Goal: Transaction & Acquisition: Purchase product/service

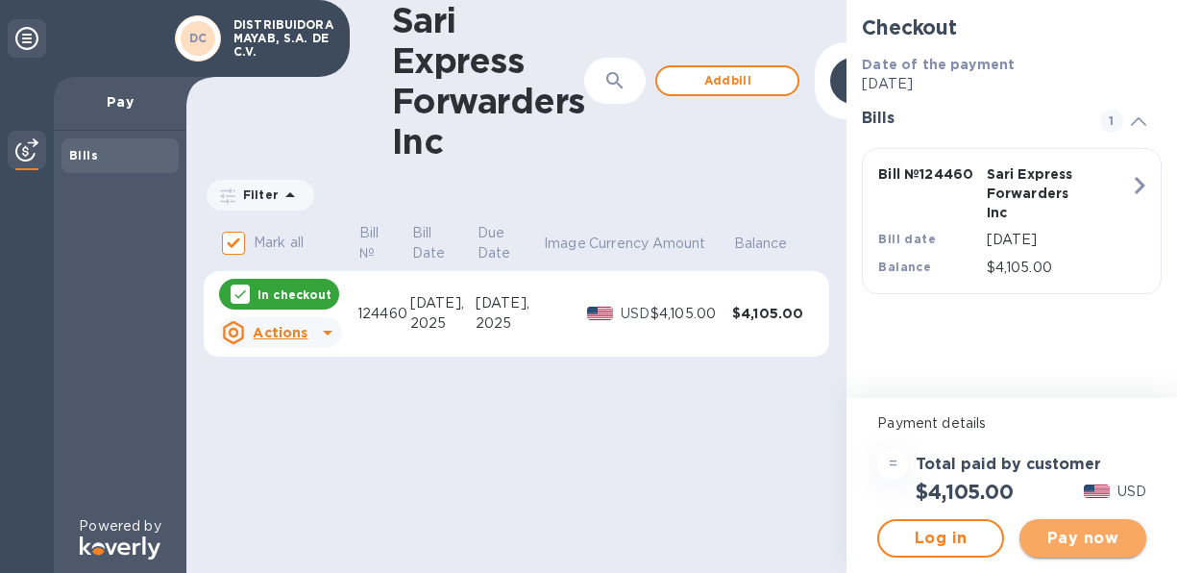
click at [1085, 535] on span "Pay now" at bounding box center [1083, 538] width 96 height 23
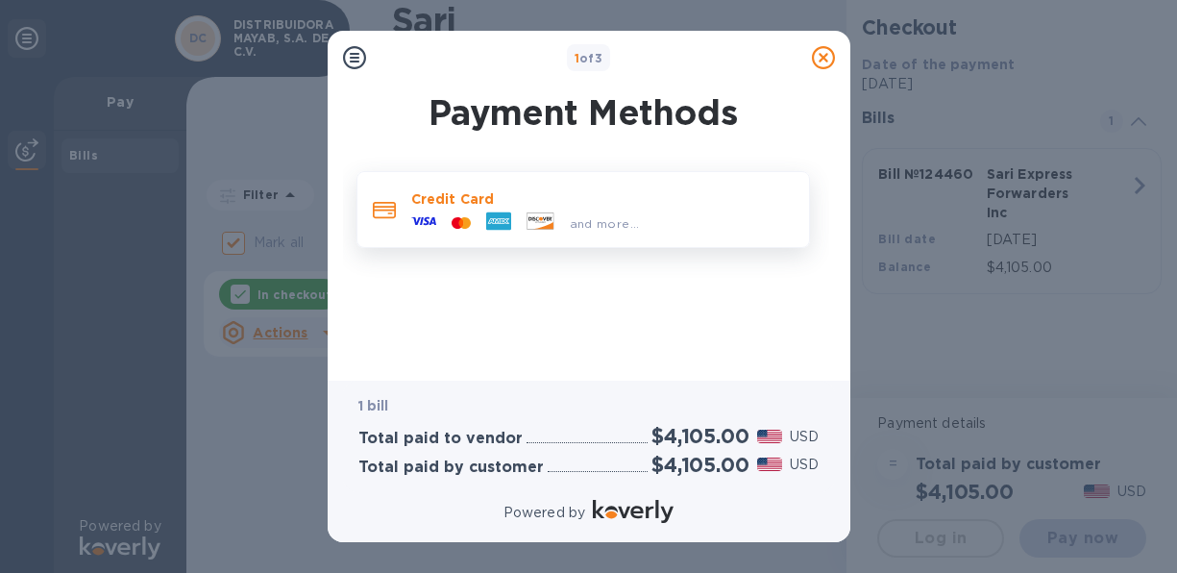
click at [502, 218] on icon at bounding box center [498, 221] width 25 height 18
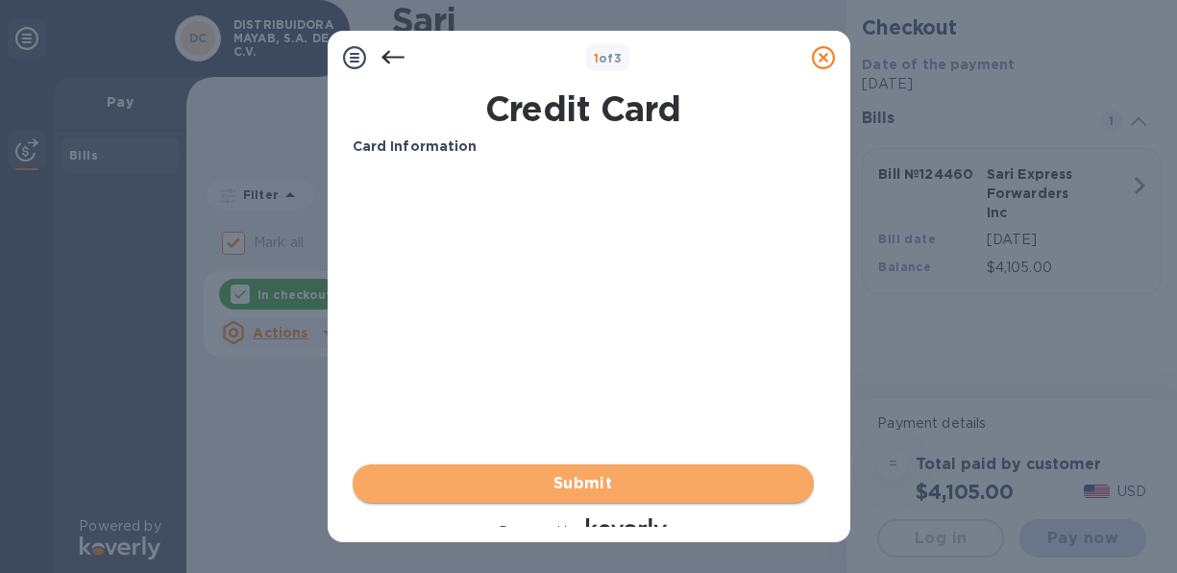
click at [578, 481] on span "Submit" at bounding box center [583, 483] width 430 height 23
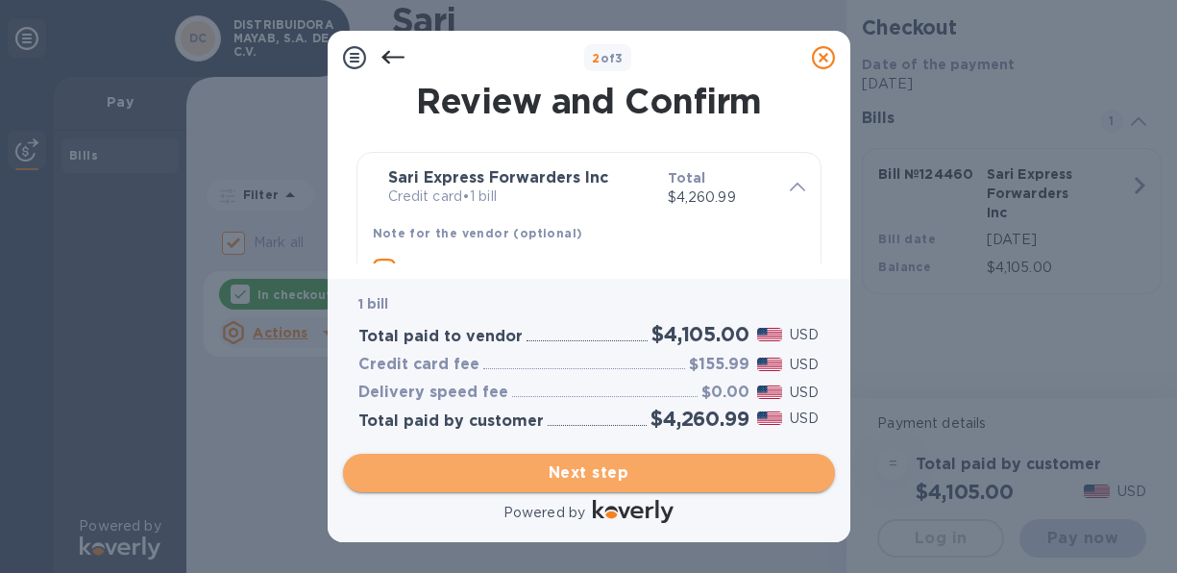
click at [604, 472] on span "Next step" at bounding box center [588, 472] width 461 height 23
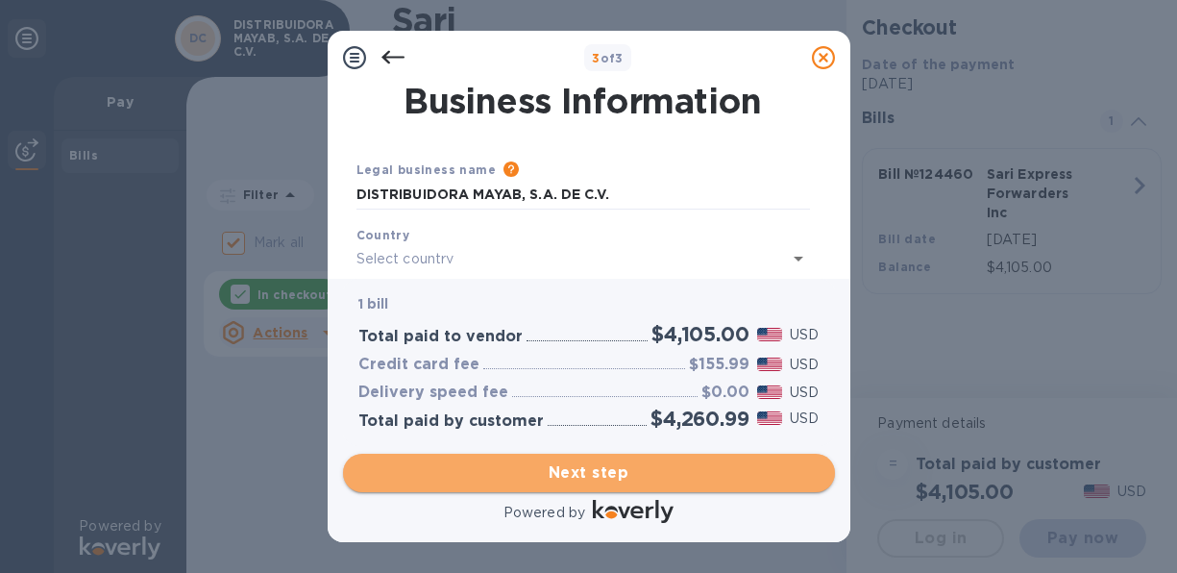
click at [604, 472] on span "Next step" at bounding box center [588, 472] width 461 height 23
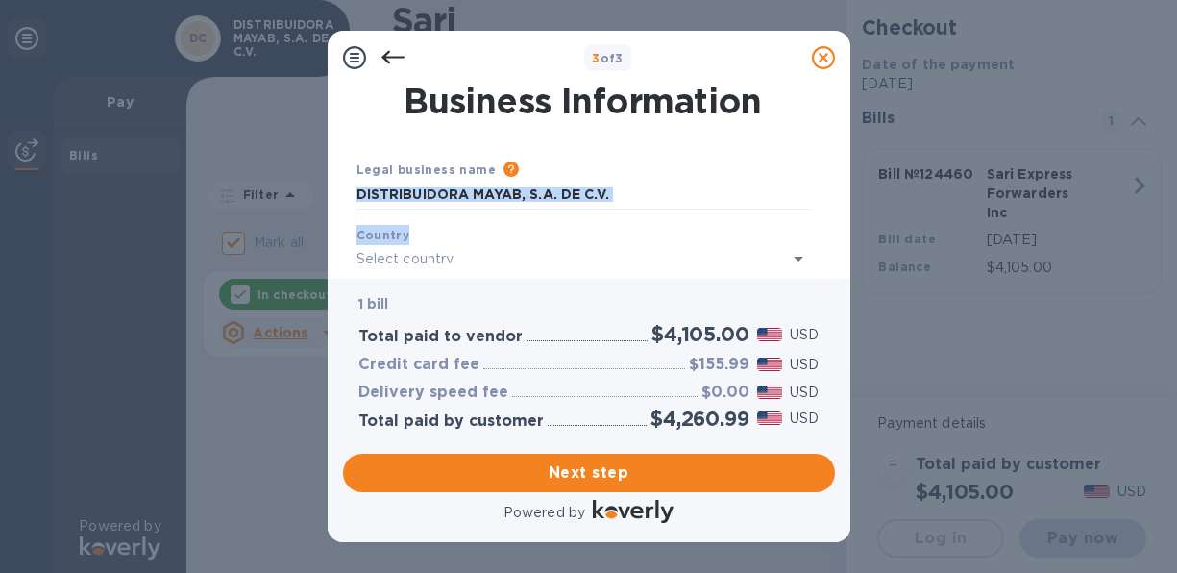
drag, startPoint x: 834, startPoint y: 125, endPoint x: 878, endPoint y: 233, distance: 116.3
click at [878, 233] on div "3 of 3 Business Information Legal business name Please provide the legal name t…" at bounding box center [588, 286] width 1177 height 573
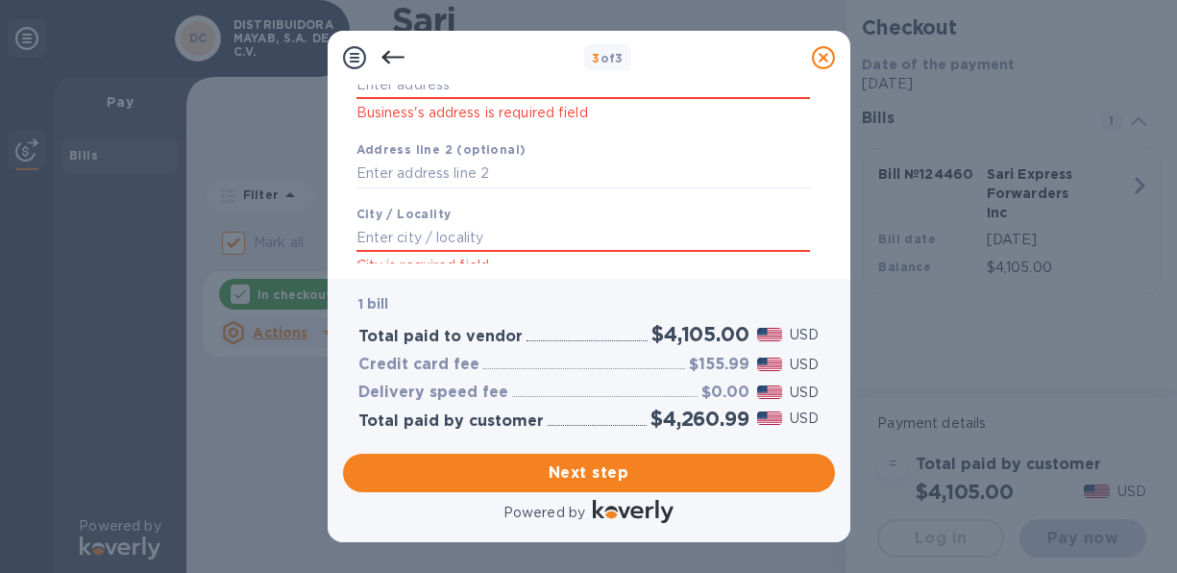
scroll to position [472, 0]
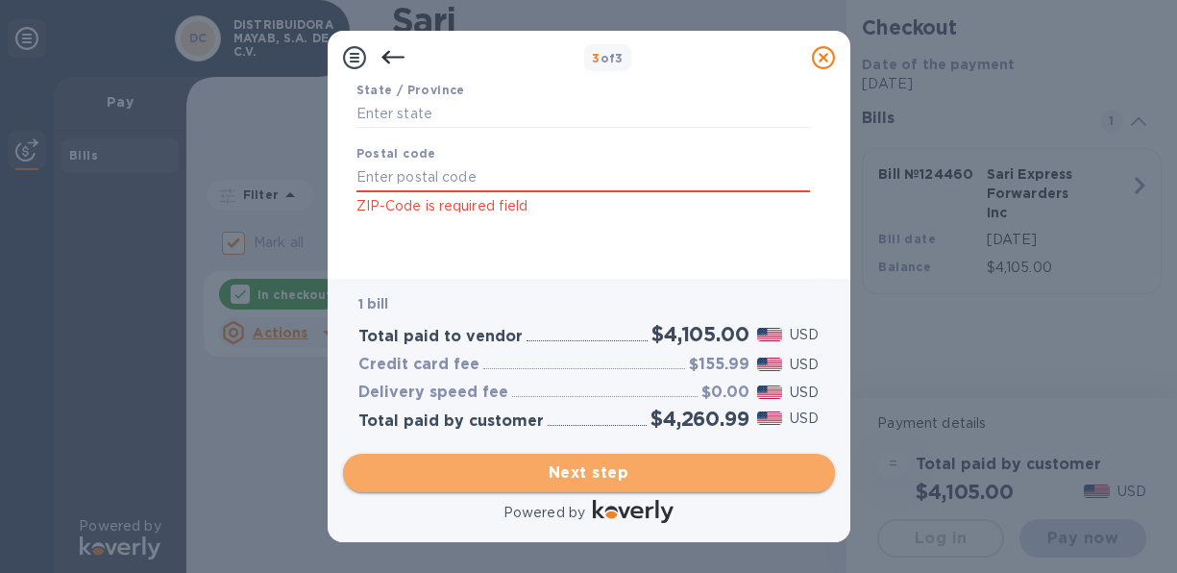
click at [610, 470] on span "Next step" at bounding box center [588, 472] width 461 height 23
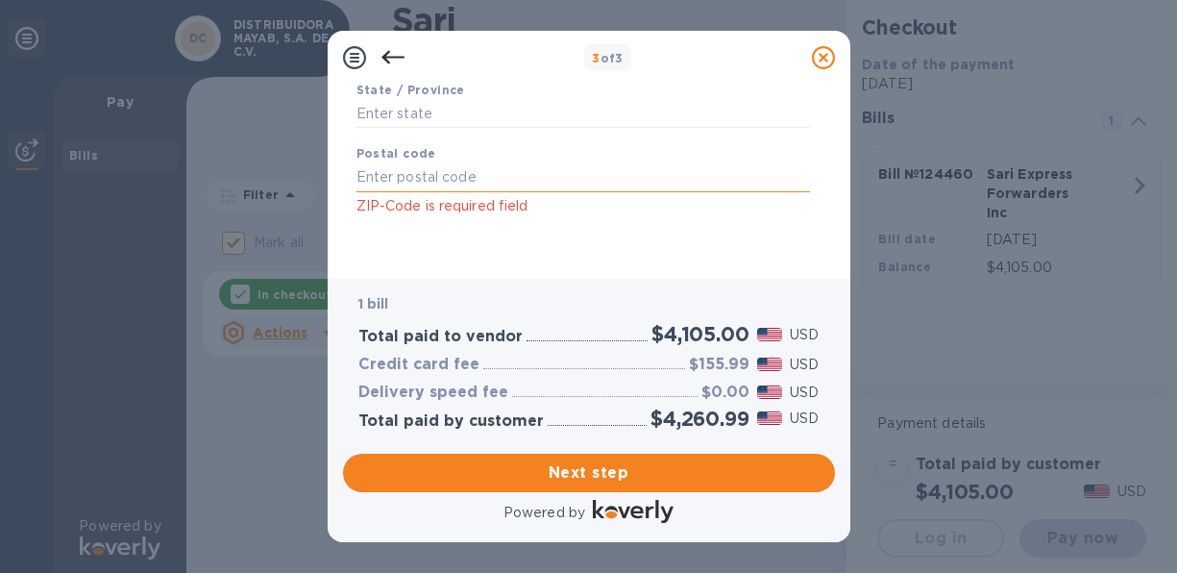
click at [505, 175] on input "text" at bounding box center [582, 177] width 453 height 29
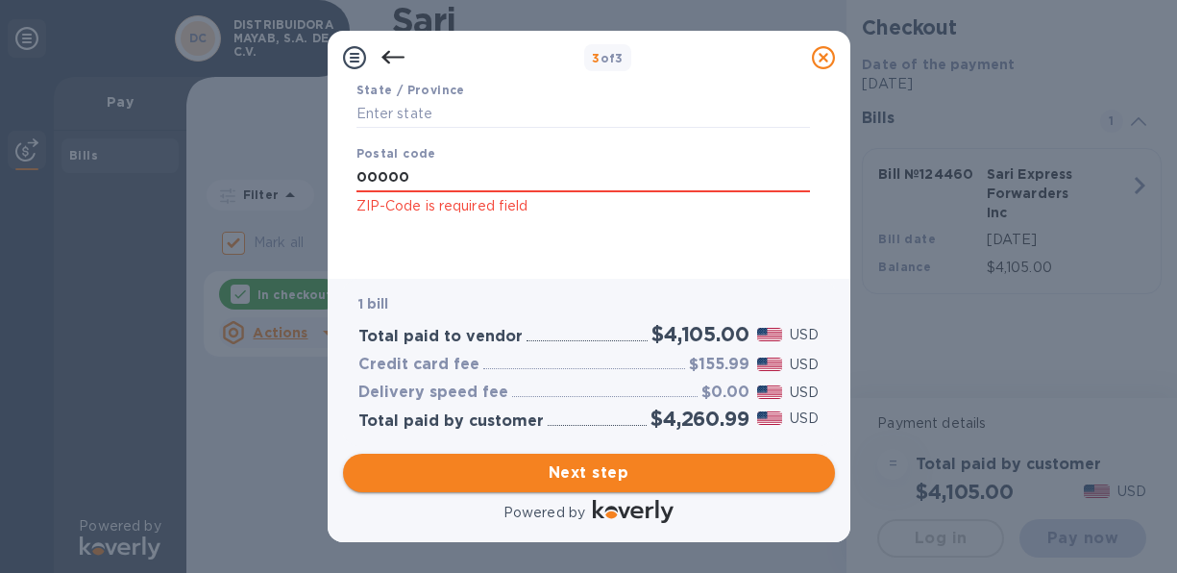
type input "00000"
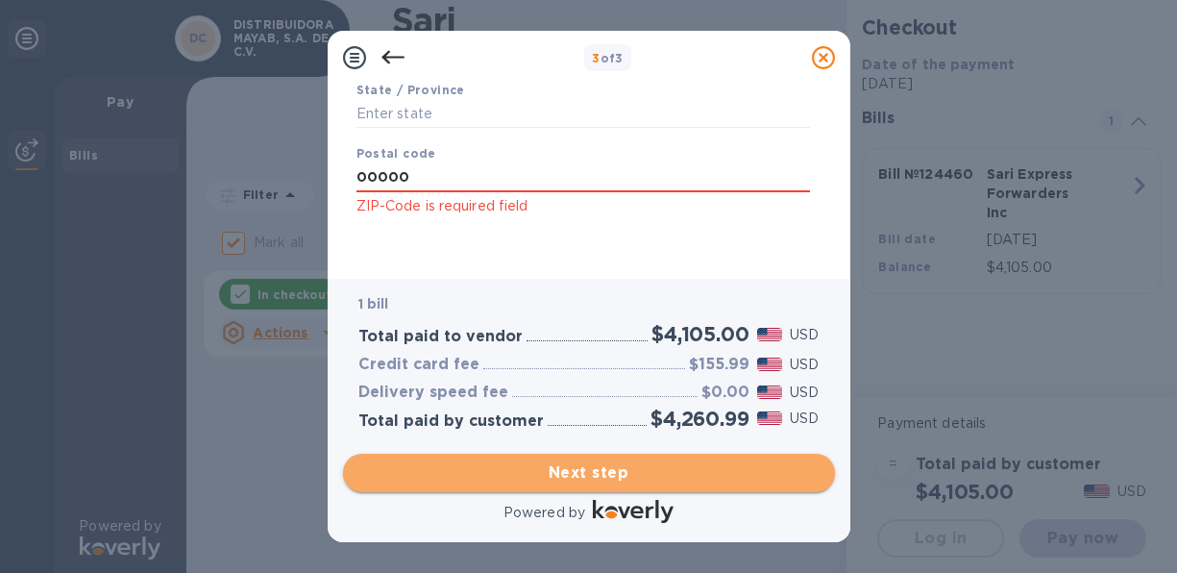
click at [610, 475] on span "Next step" at bounding box center [588, 472] width 461 height 23
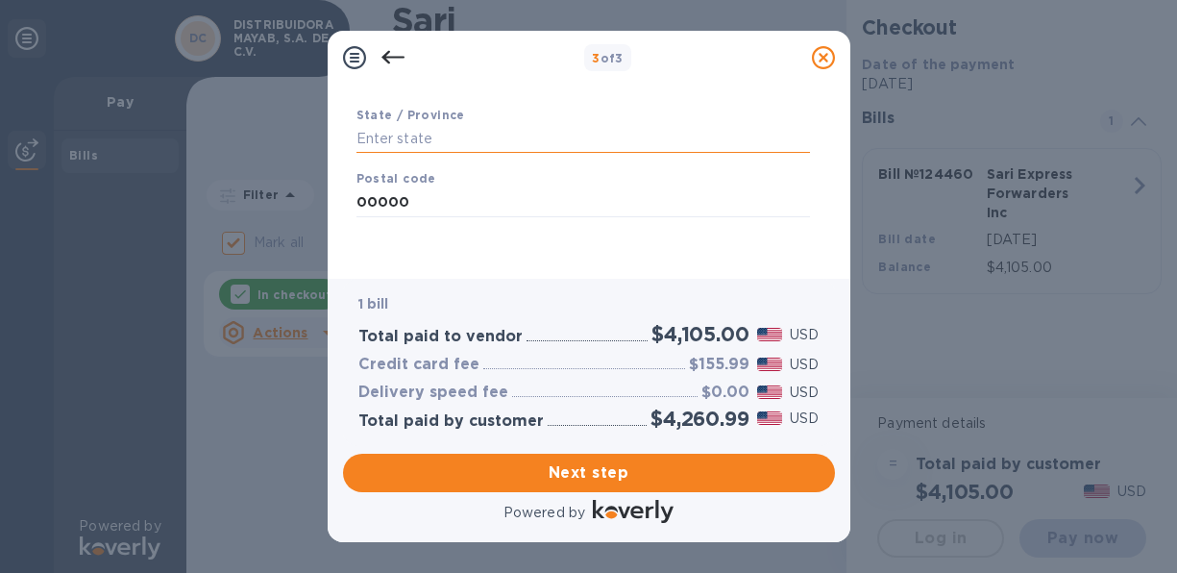
click at [443, 138] on input "text" at bounding box center [582, 138] width 453 height 29
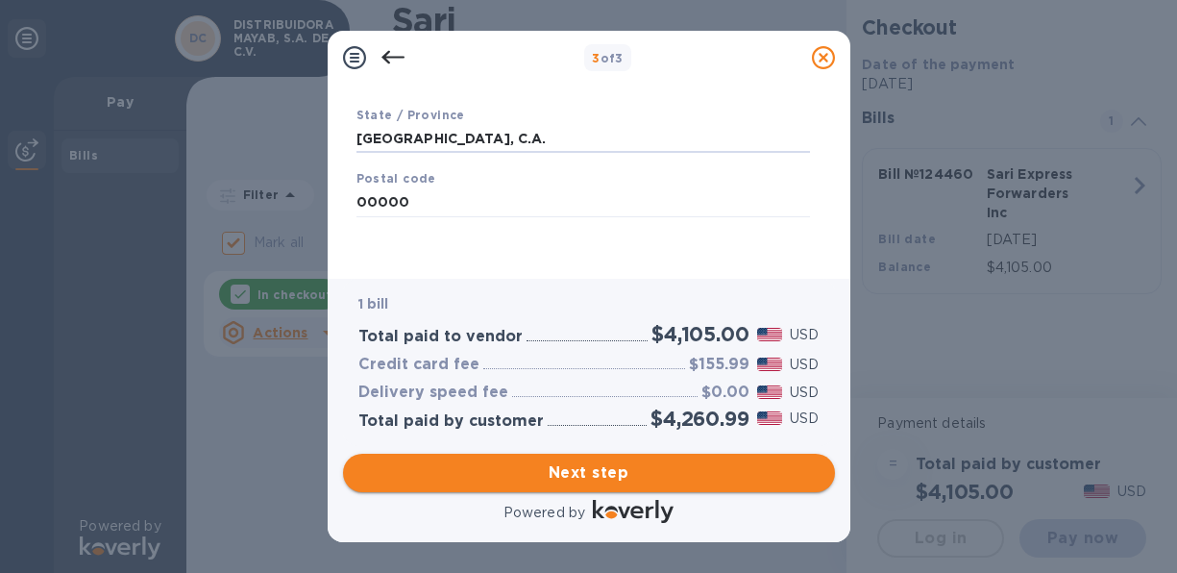
type input "HONDURAS, C.A."
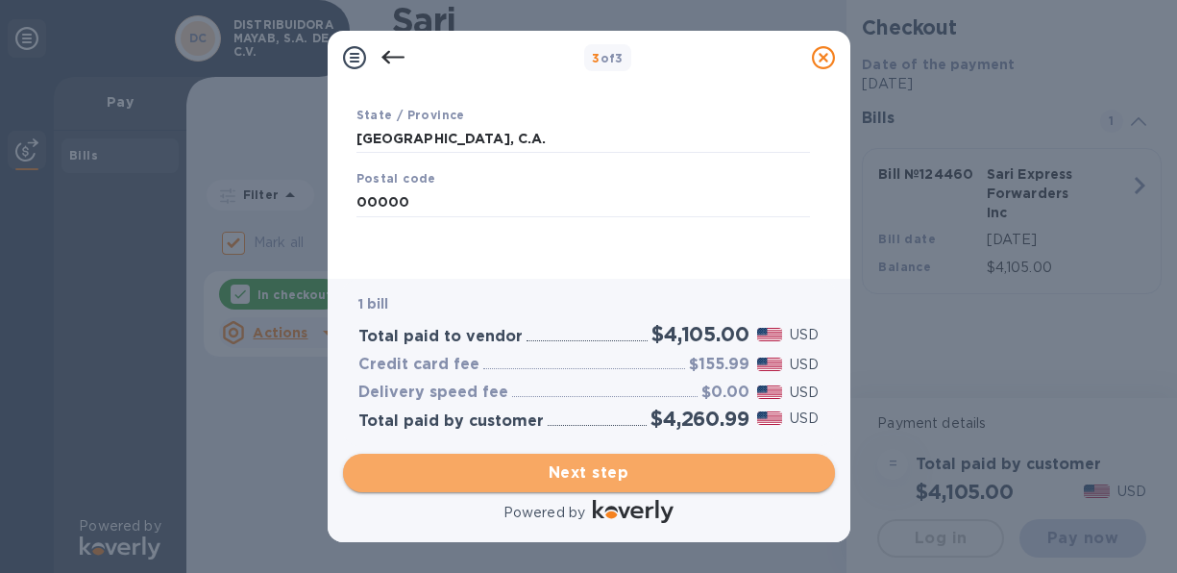
click at [613, 472] on span "Next step" at bounding box center [588, 472] width 461 height 23
click at [584, 470] on span "Next step" at bounding box center [588, 472] width 461 height 23
click at [586, 471] on span "Next step" at bounding box center [588, 472] width 461 height 23
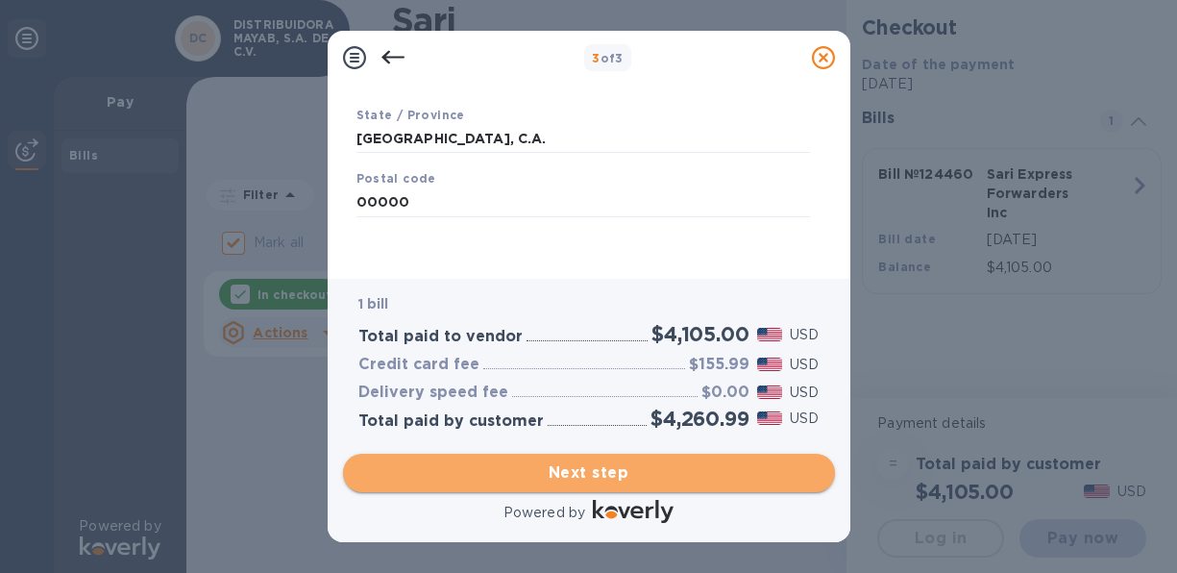
click at [586, 471] on span "Next step" at bounding box center [588, 472] width 461 height 23
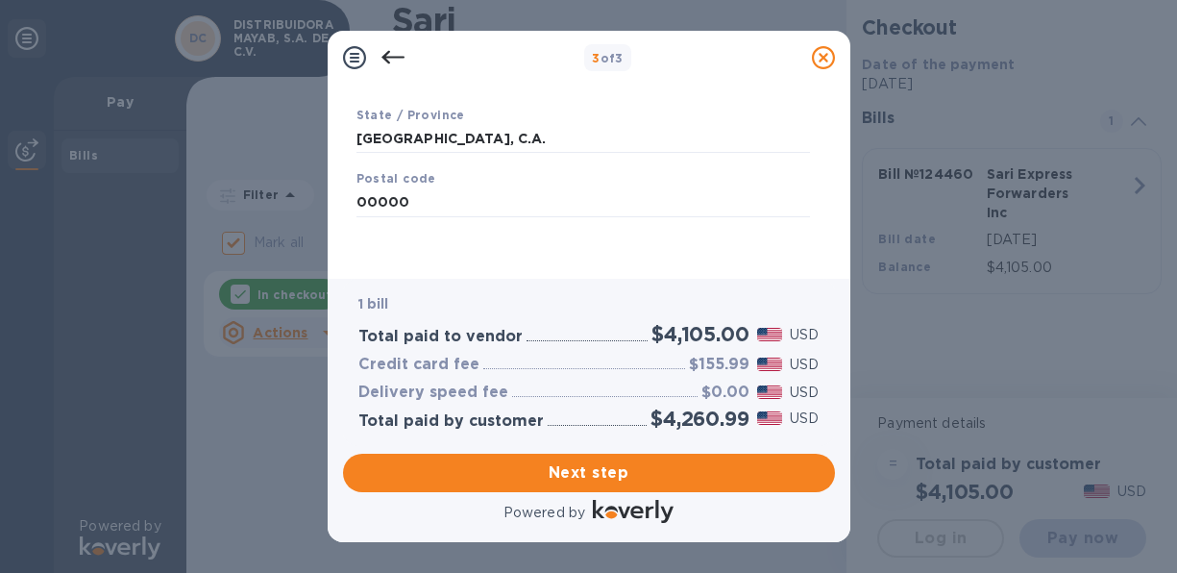
click at [388, 54] on icon at bounding box center [392, 57] width 23 height 23
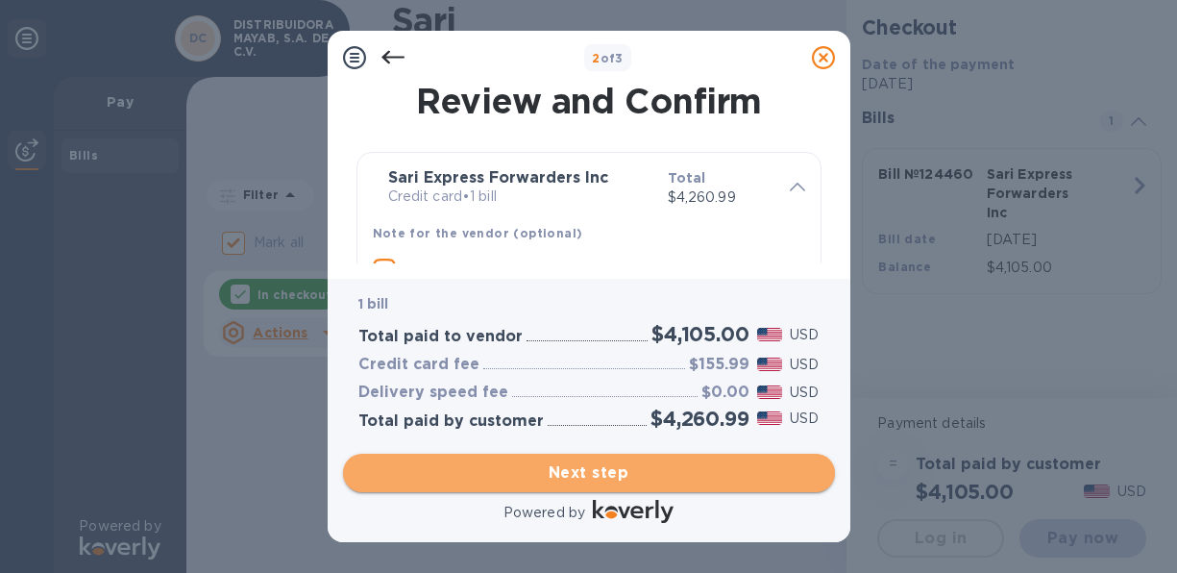
click at [602, 474] on span "Next step" at bounding box center [588, 472] width 461 height 23
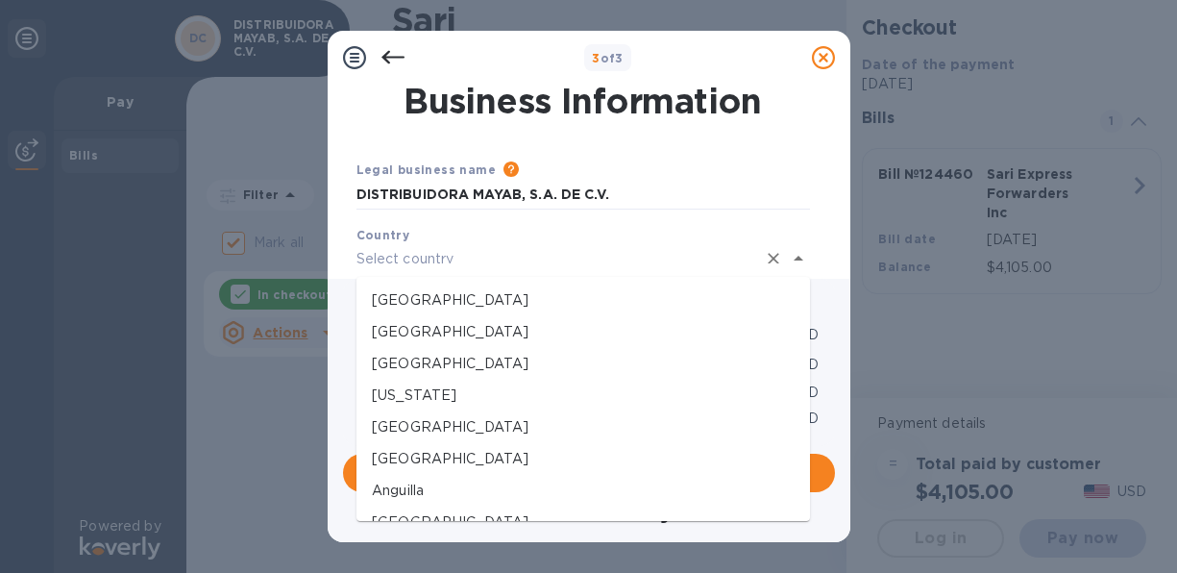
click at [445, 260] on input "text" at bounding box center [556, 259] width 400 height 28
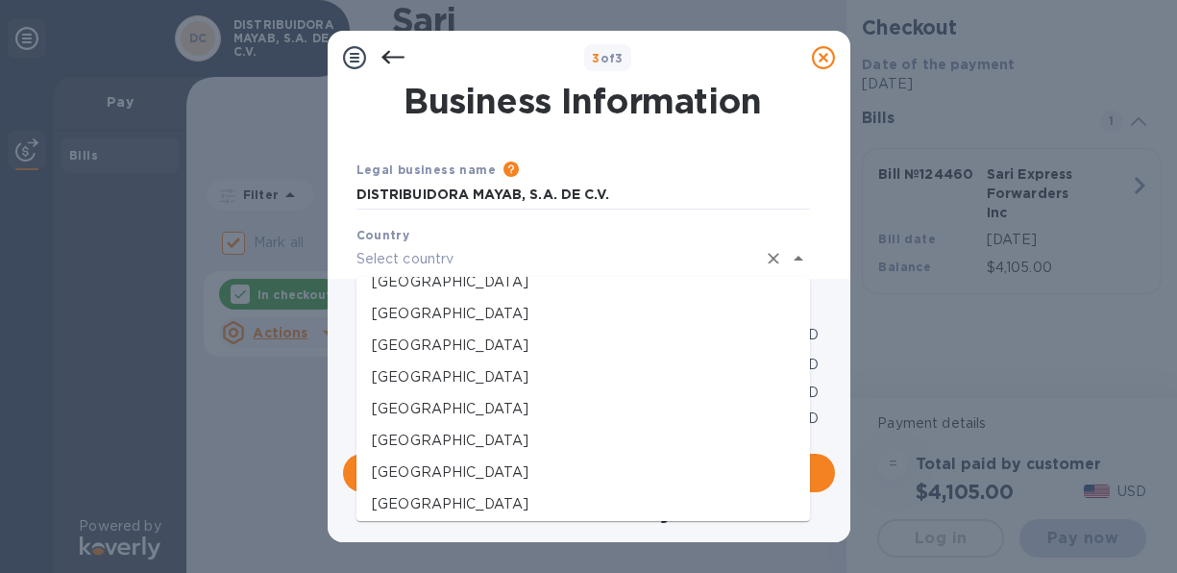
scroll to position [2435, 0]
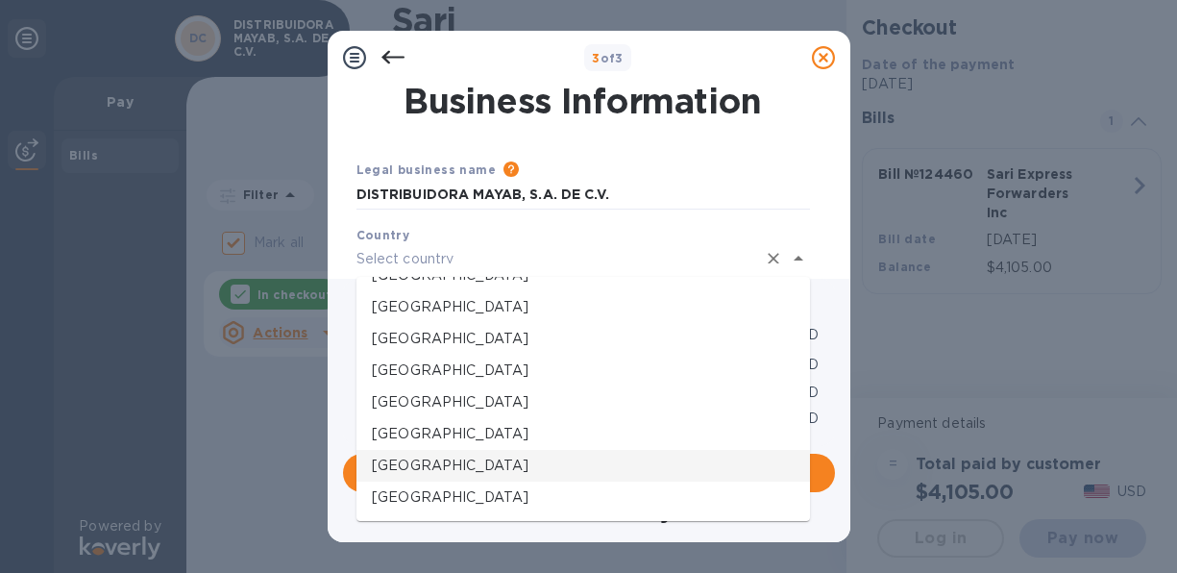
click at [442, 467] on p "Honduras" at bounding box center [583, 465] width 423 height 20
type input "Honduras"
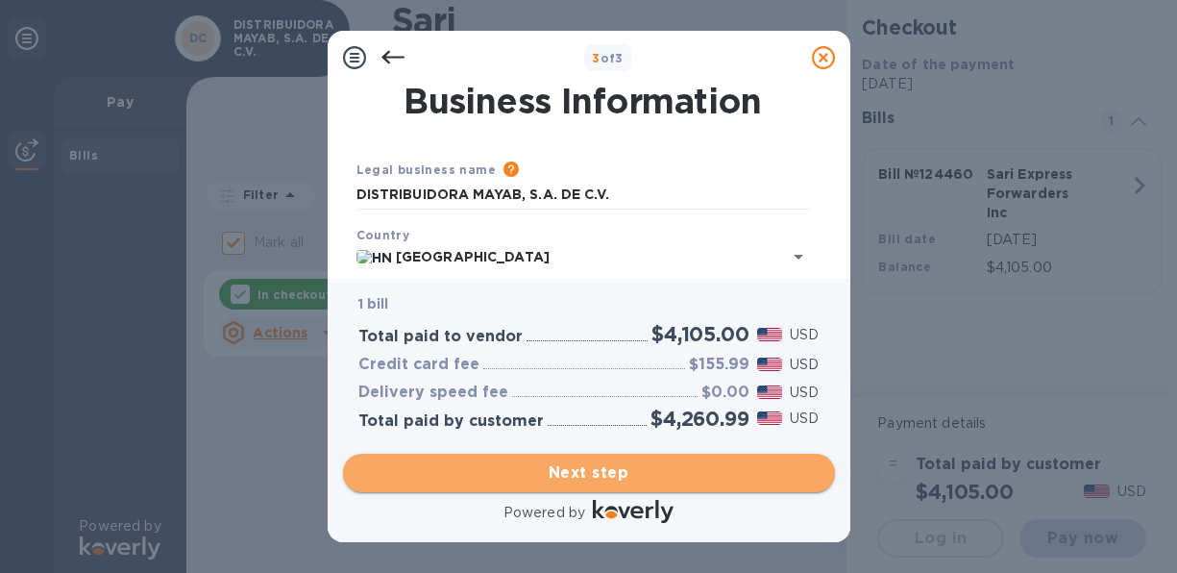
click at [601, 469] on span "Next step" at bounding box center [588, 472] width 461 height 23
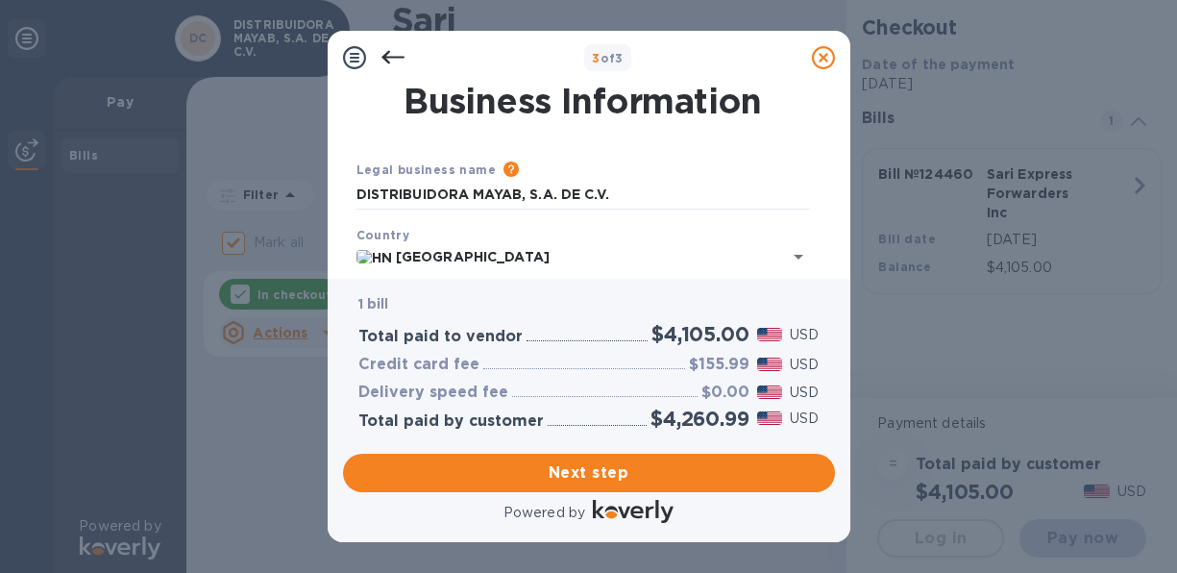
click at [451, 294] on p "1 bill" at bounding box center [588, 304] width 461 height 20
click at [407, 298] on p "1 bill" at bounding box center [588, 304] width 461 height 20
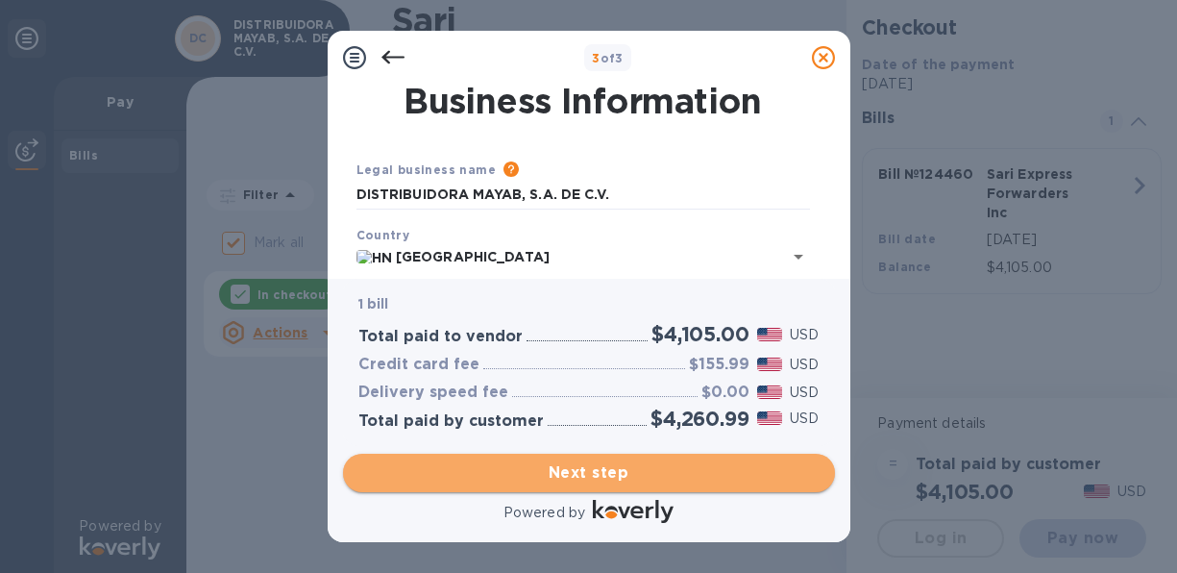
click at [610, 471] on span "Next step" at bounding box center [588, 472] width 461 height 23
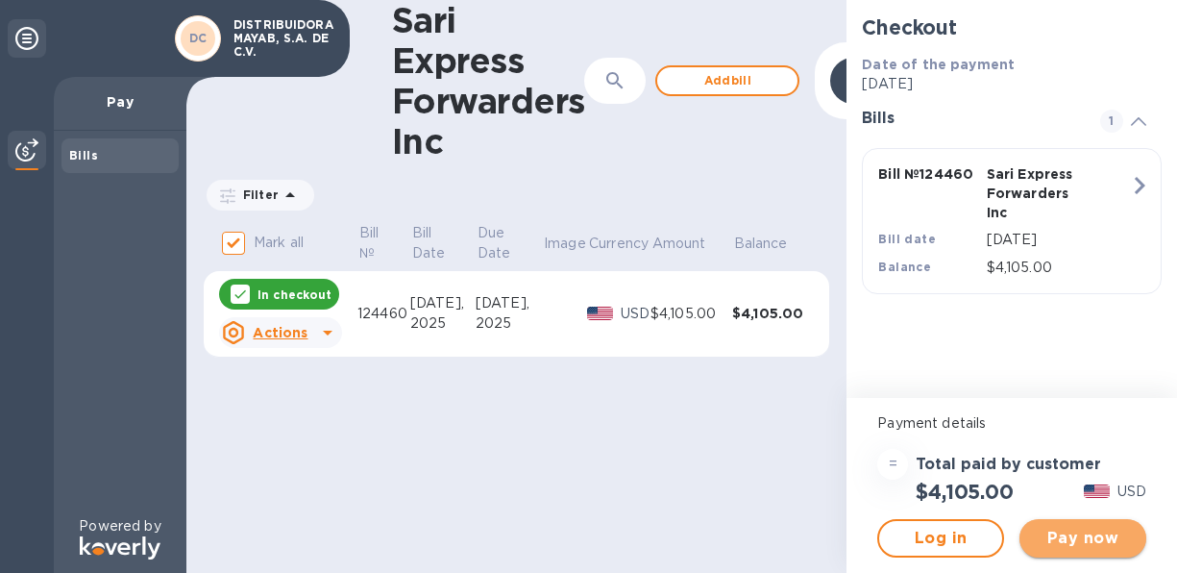
click at [1090, 538] on span "Pay now" at bounding box center [1083, 538] width 96 height 23
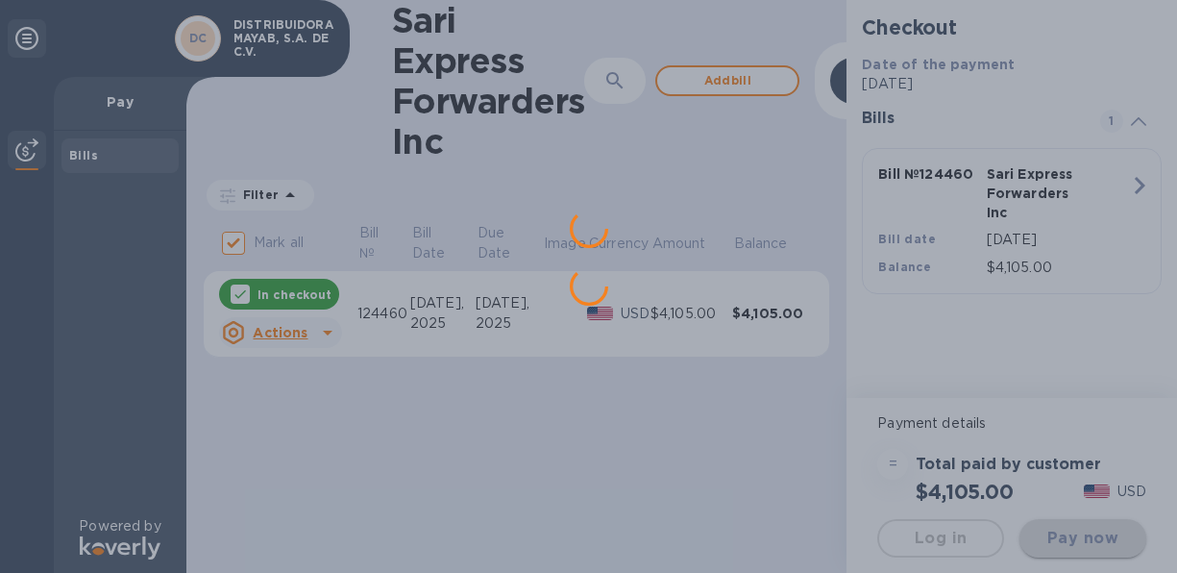
scroll to position [0, 0]
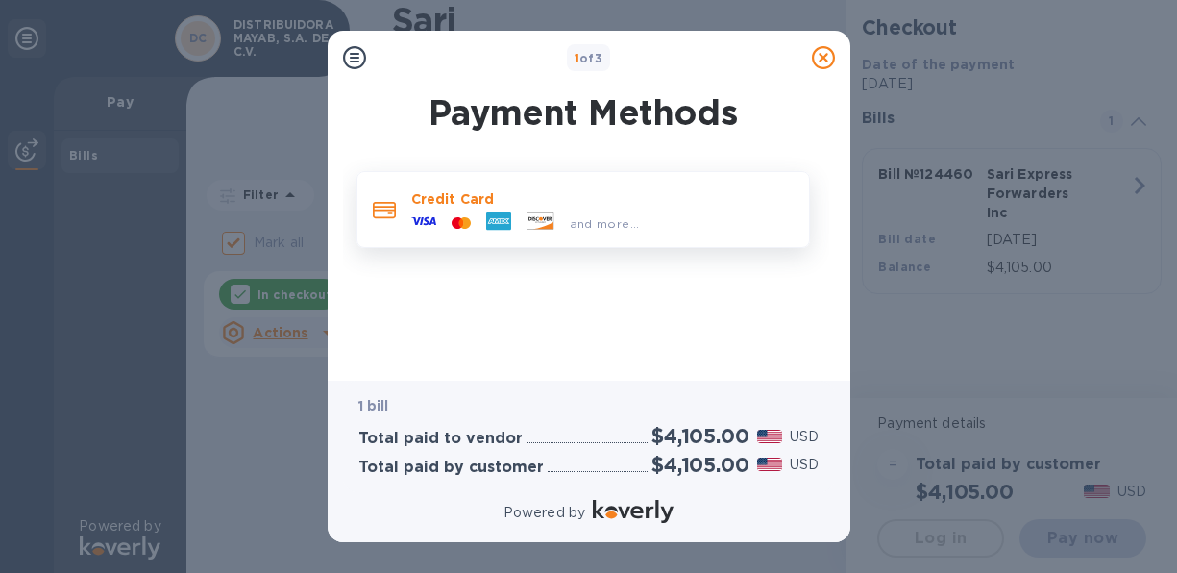
click at [495, 222] on icon at bounding box center [498, 221] width 22 height 6
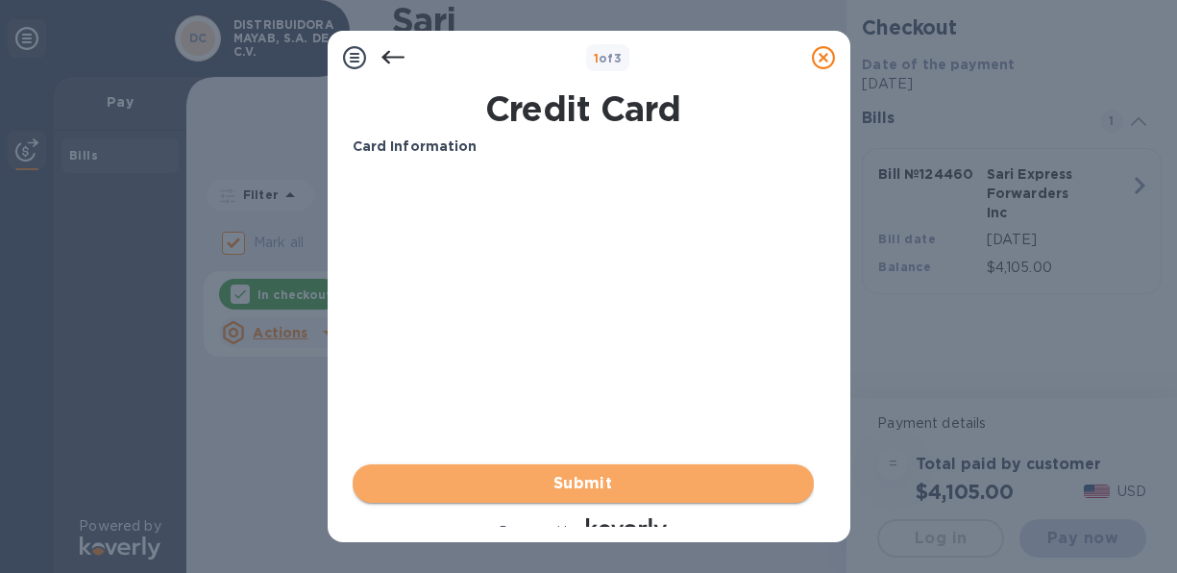
click at [593, 480] on span "Submit" at bounding box center [583, 483] width 430 height 23
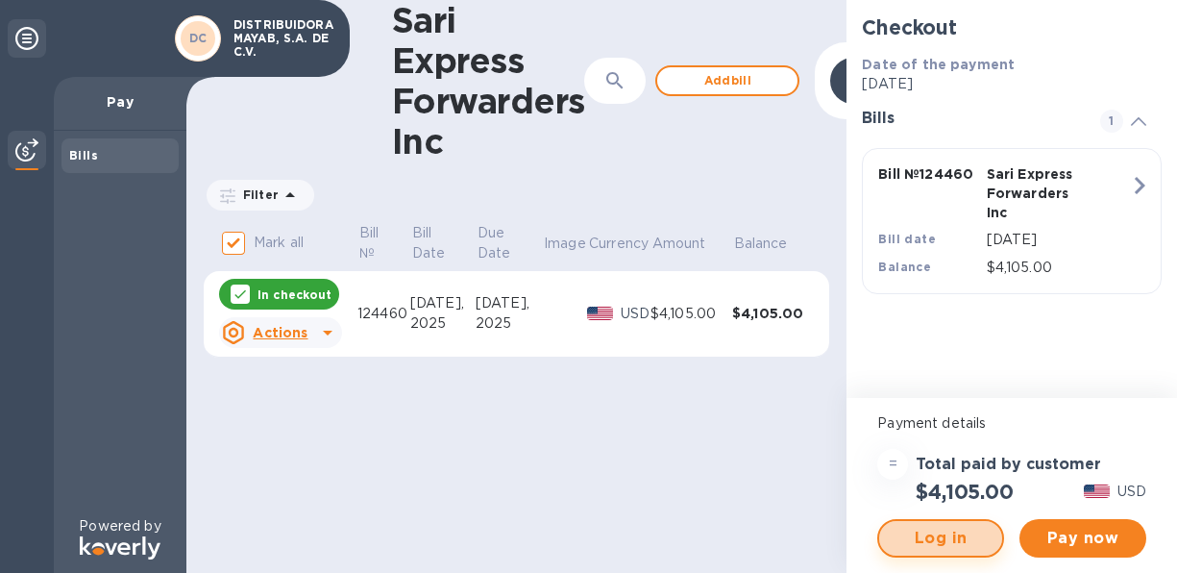
click at [932, 541] on span "Log in" at bounding box center [940, 538] width 92 height 23
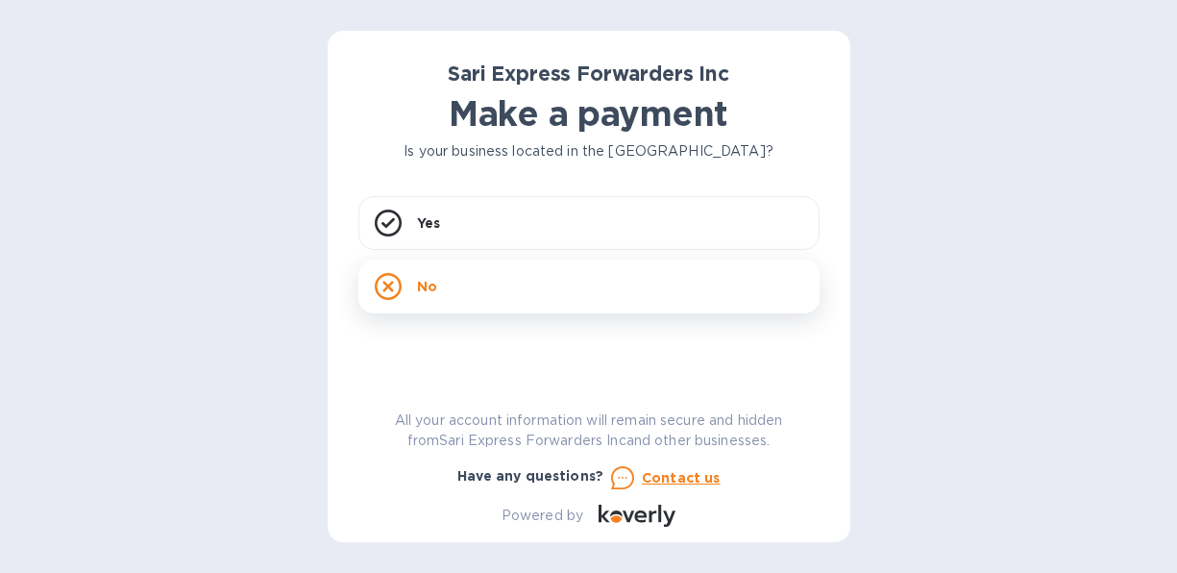
click at [389, 282] on icon at bounding box center [388, 286] width 27 height 27
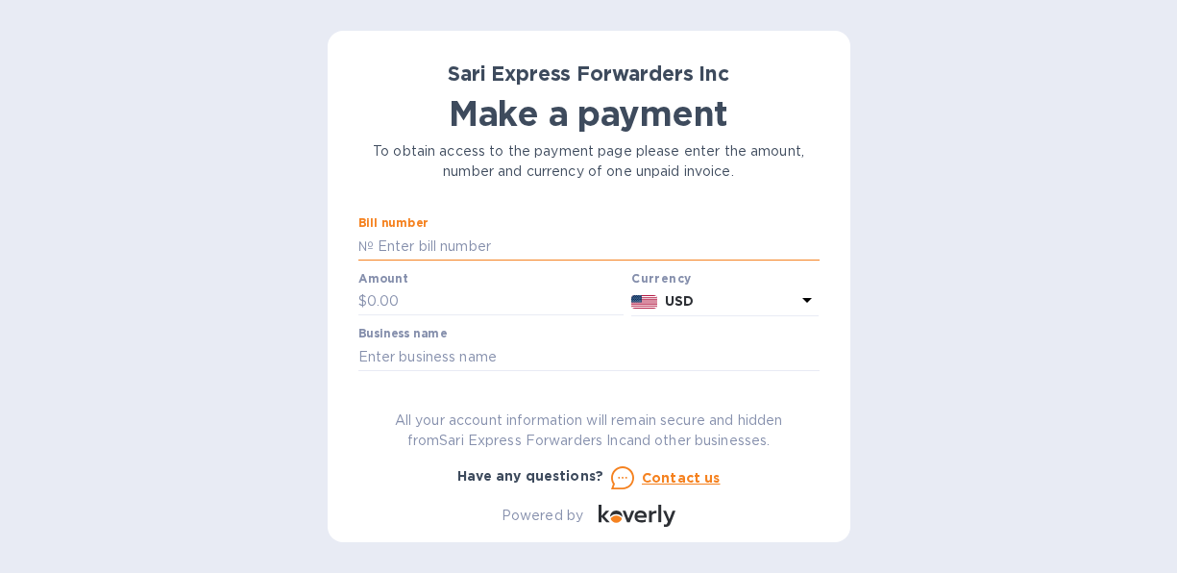
click at [510, 244] on input "text" at bounding box center [597, 246] width 446 height 29
type input "124460"
type input "4,105.00"
type input "DISTRIBUIDORA MAYAB, S.A. DE C.V."
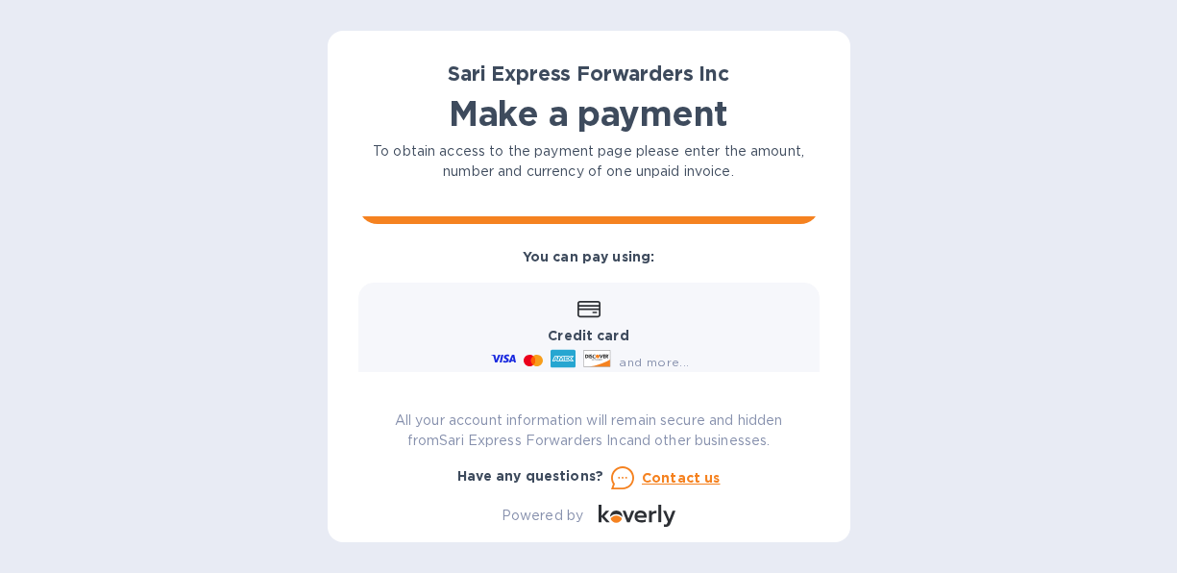
scroll to position [242, 0]
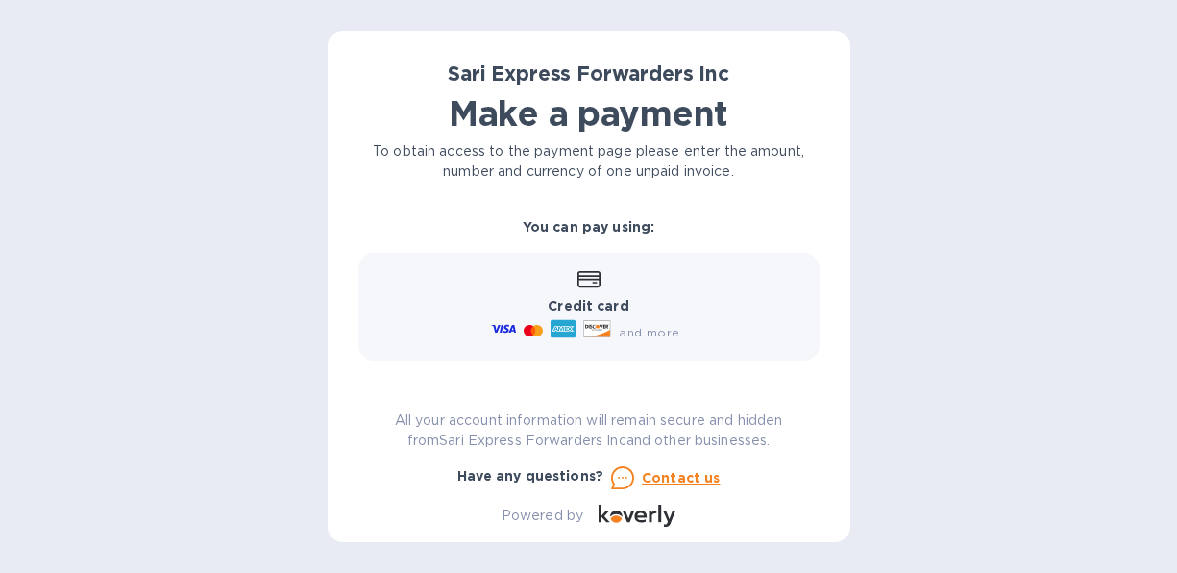
click at [561, 326] on icon at bounding box center [563, 329] width 25 height 18
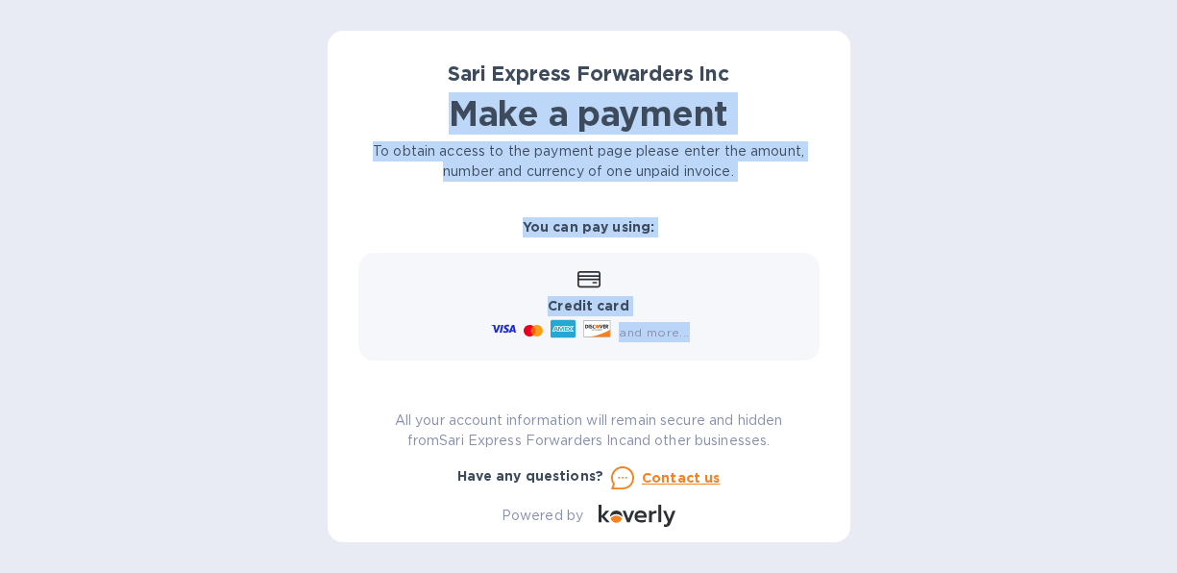
drag, startPoint x: 821, startPoint y: 340, endPoint x: 855, endPoint y: 79, distance: 263.5
click at [855, 79] on div "Sari Express Forwarders Inc Make a payment To obtain access to the payment page…" at bounding box center [588, 286] width 1177 height 573
click at [826, 97] on div "Sari Express Forwarders Inc Make a payment To obtain access to the payment page…" at bounding box center [589, 286] width 523 height 511
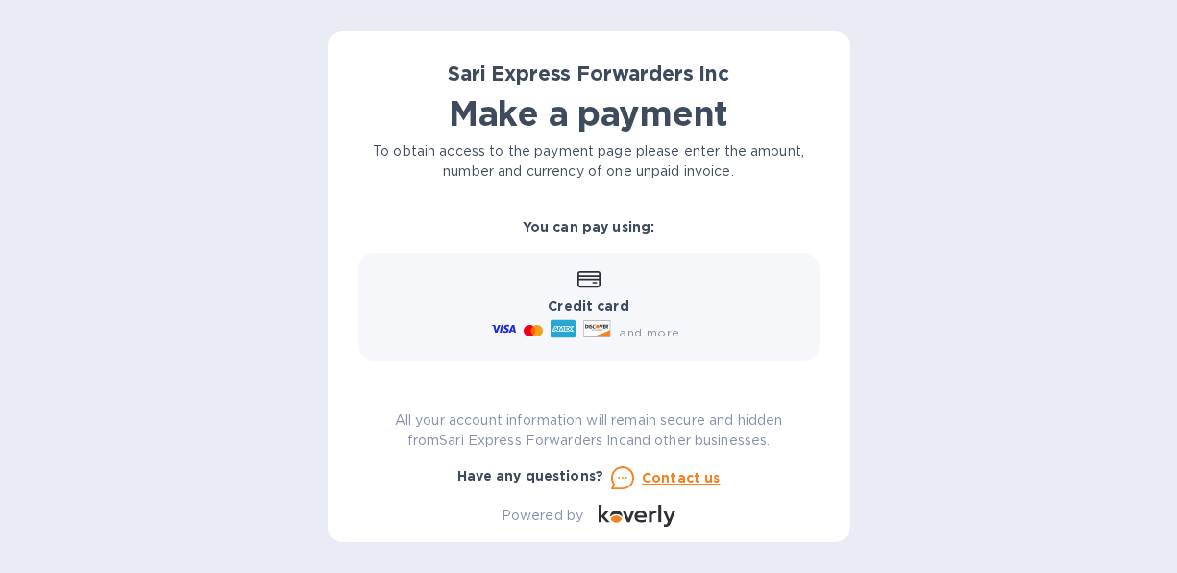
click at [561, 330] on icon at bounding box center [563, 329] width 25 height 18
click at [845, 55] on div "Sari Express Forwarders Inc Make a payment To obtain access to the payment page…" at bounding box center [589, 286] width 523 height 511
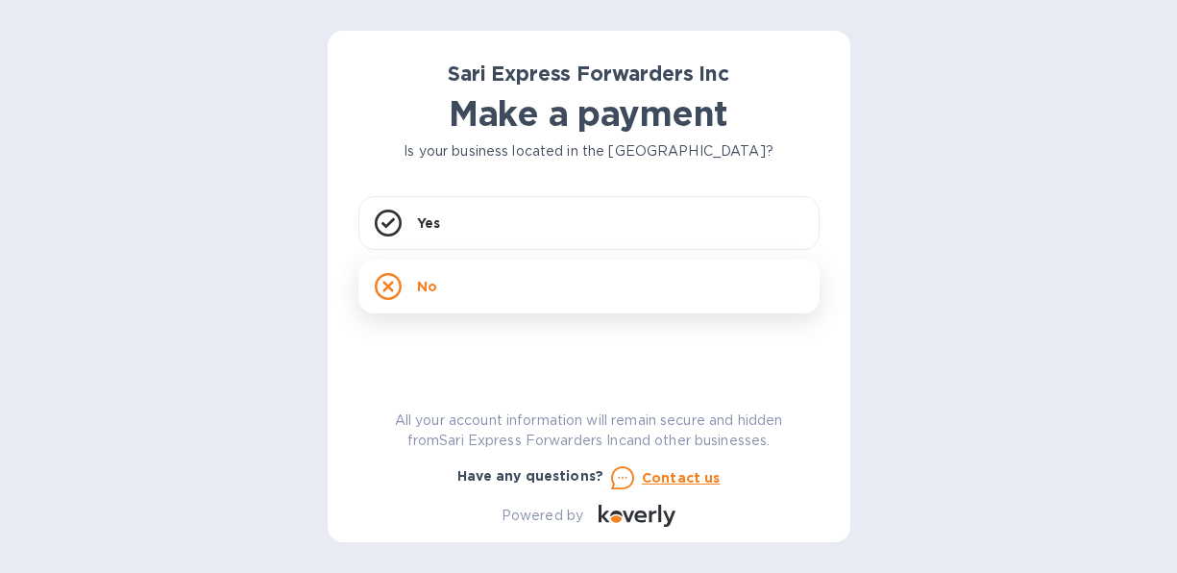
click at [392, 283] on icon at bounding box center [388, 286] width 27 height 27
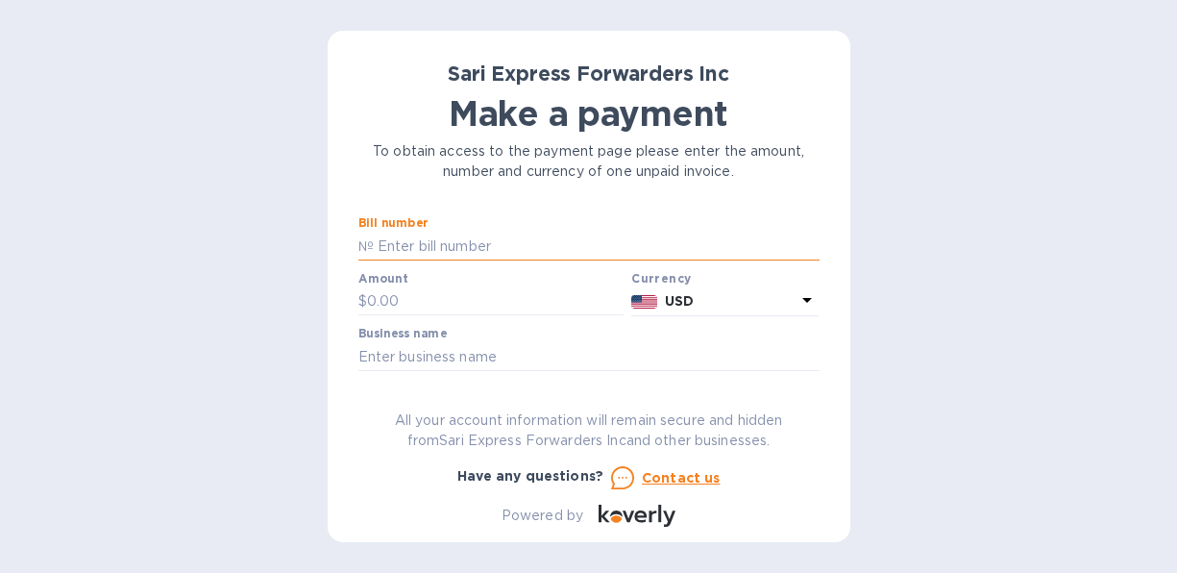
click at [524, 248] on input "text" at bounding box center [597, 246] width 446 height 29
type input "124460"
type input "4,105.00"
type input "DISTRIBUIDORA MAYAB, S.A. DE C.V."
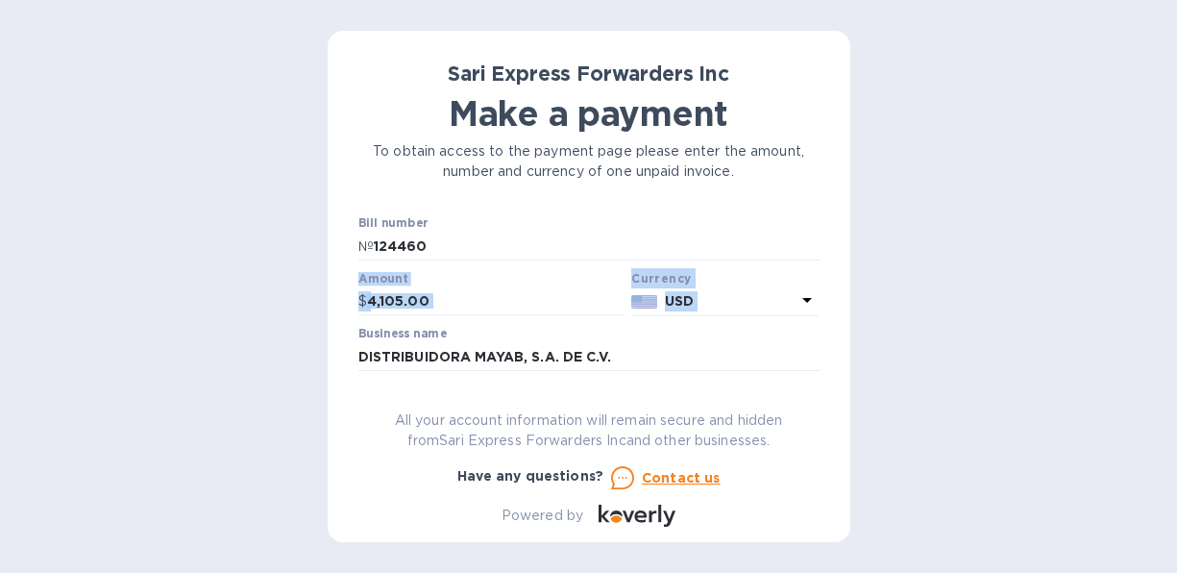
drag, startPoint x: 819, startPoint y: 265, endPoint x: 824, endPoint y: 321, distance: 56.0
click at [824, 321] on div "Sari Express Forwarders Inc Make a payment To obtain access to the payment page…" at bounding box center [589, 286] width 523 height 511
click at [732, 307] on p "USD" at bounding box center [731, 301] width 132 height 20
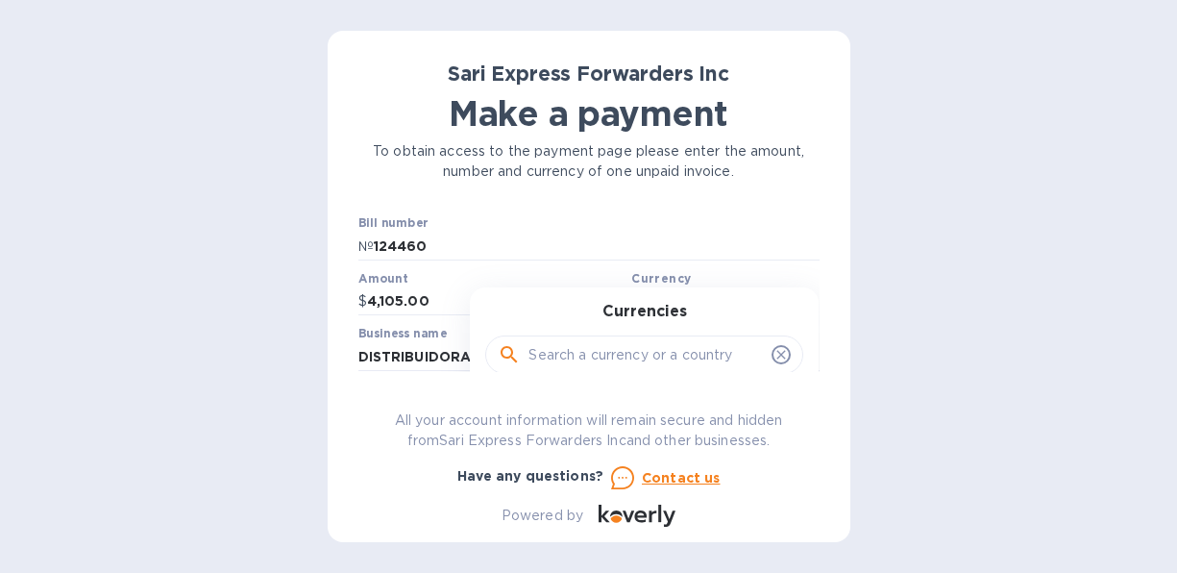
click at [732, 307] on div "Currencies" at bounding box center [644, 344] width 303 height 83
click at [726, 297] on div "Currencies Popular currencies EUR Euro GBP British Pound USD United States Doll…" at bounding box center [644, 447] width 349 height 321
click at [674, 282] on b "Currency" at bounding box center [661, 278] width 60 height 14
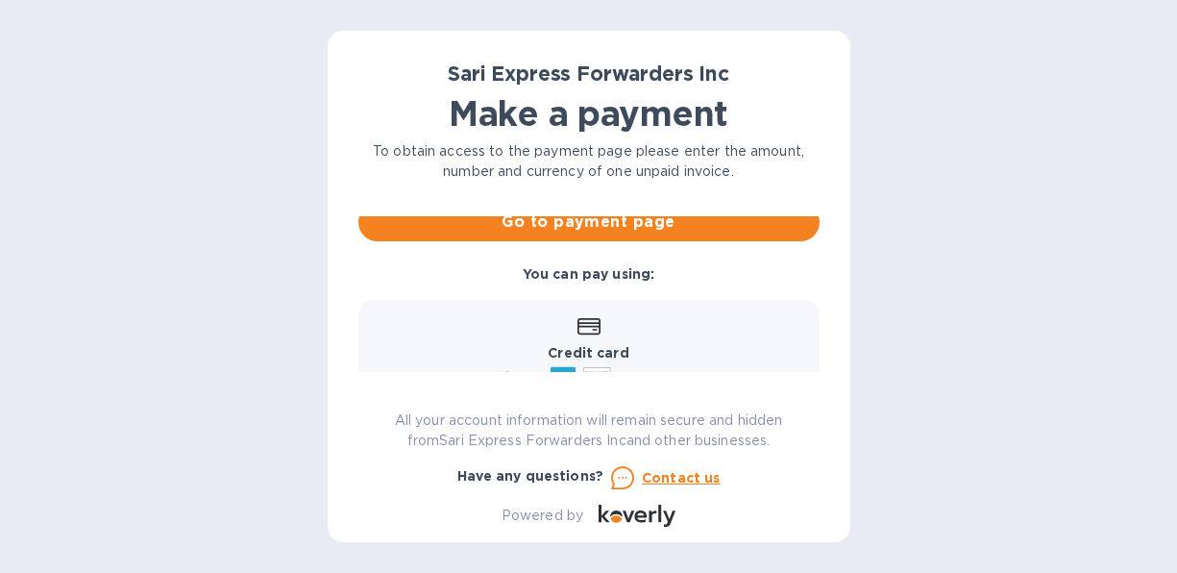
scroll to position [218, 0]
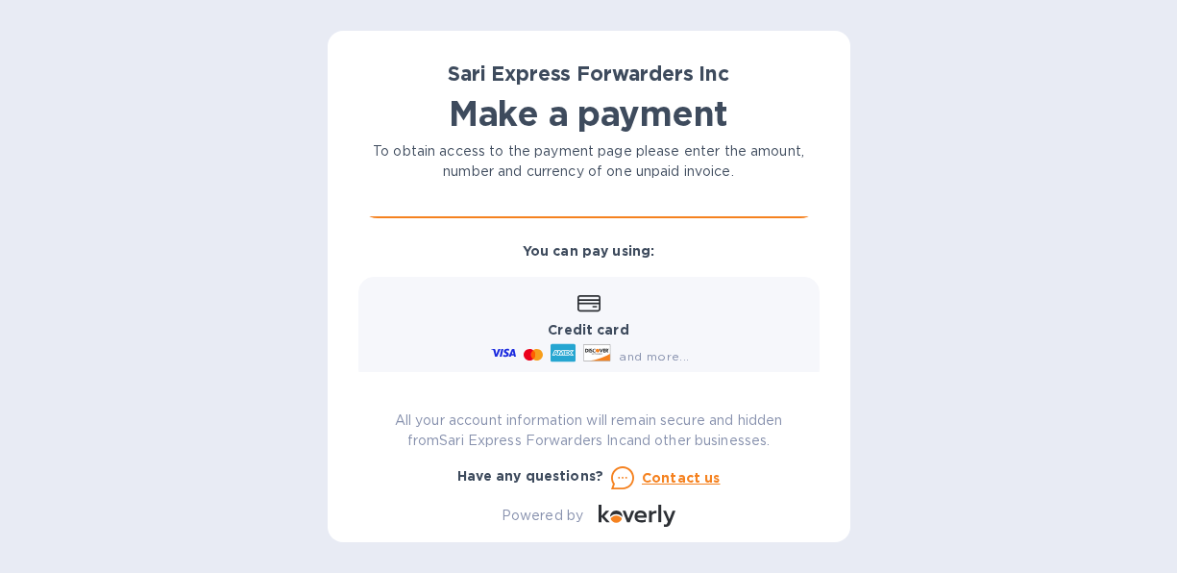
click at [560, 349] on icon at bounding box center [563, 353] width 25 height 18
click at [554, 354] on icon at bounding box center [563, 353] width 25 height 18
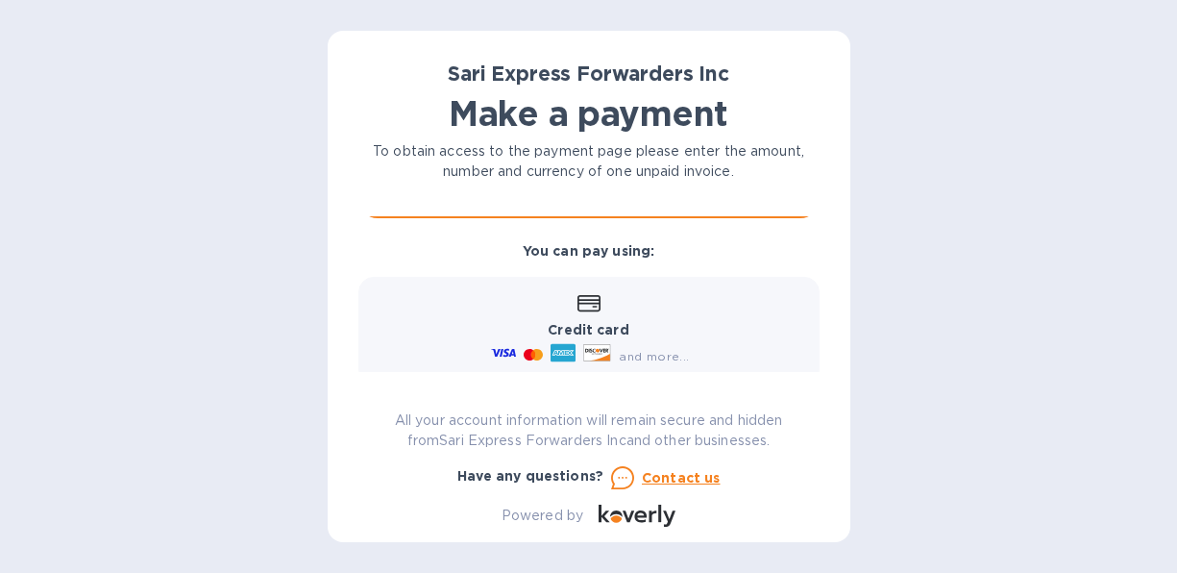
click at [479, 378] on div "Sari Express Forwarders Inc Make a payment To obtain access to the payment page…" at bounding box center [588, 293] width 461 height 465
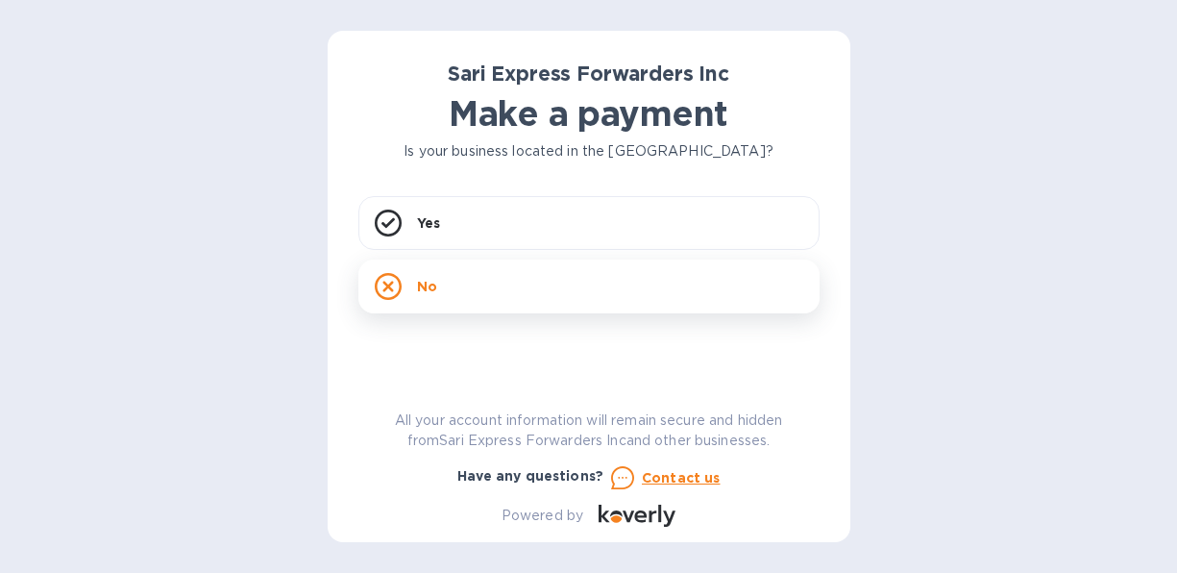
click at [392, 283] on icon at bounding box center [388, 286] width 27 height 27
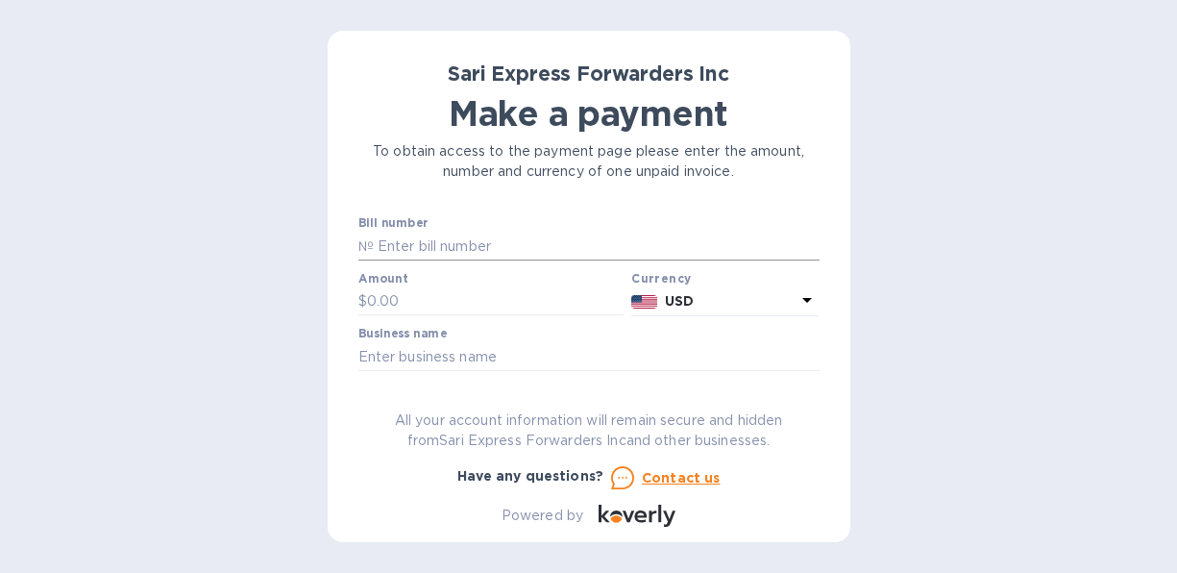
click at [442, 248] on input "text" at bounding box center [597, 246] width 446 height 29
type input "124460"
type input "4,105.00"
type input "DISTRIBUIDORA MAYAB, S.A. DE C.V."
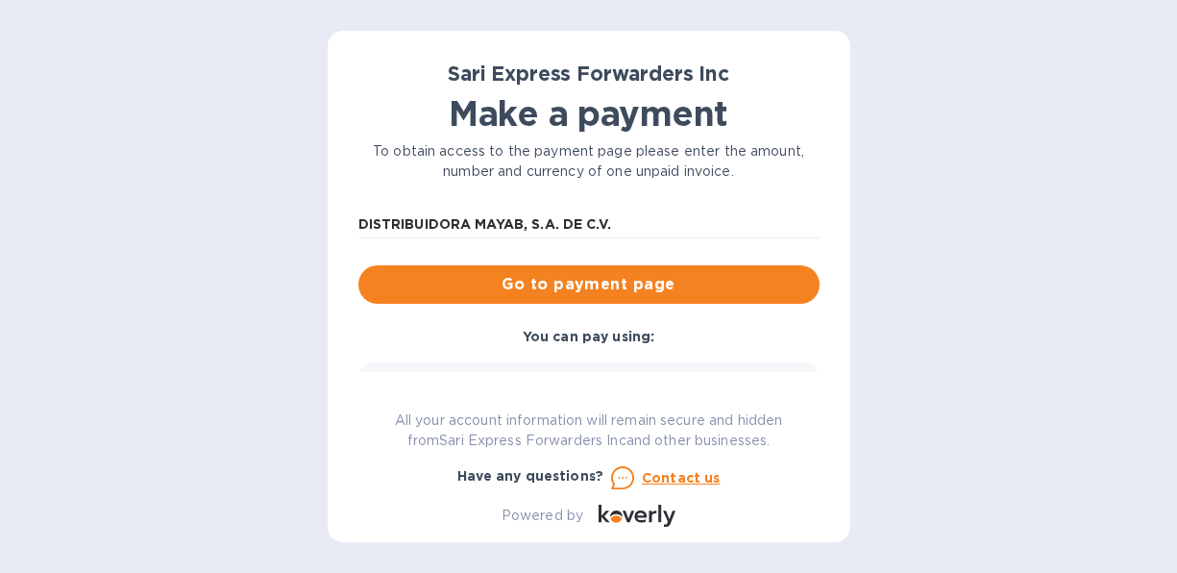
scroll to position [136, 0]
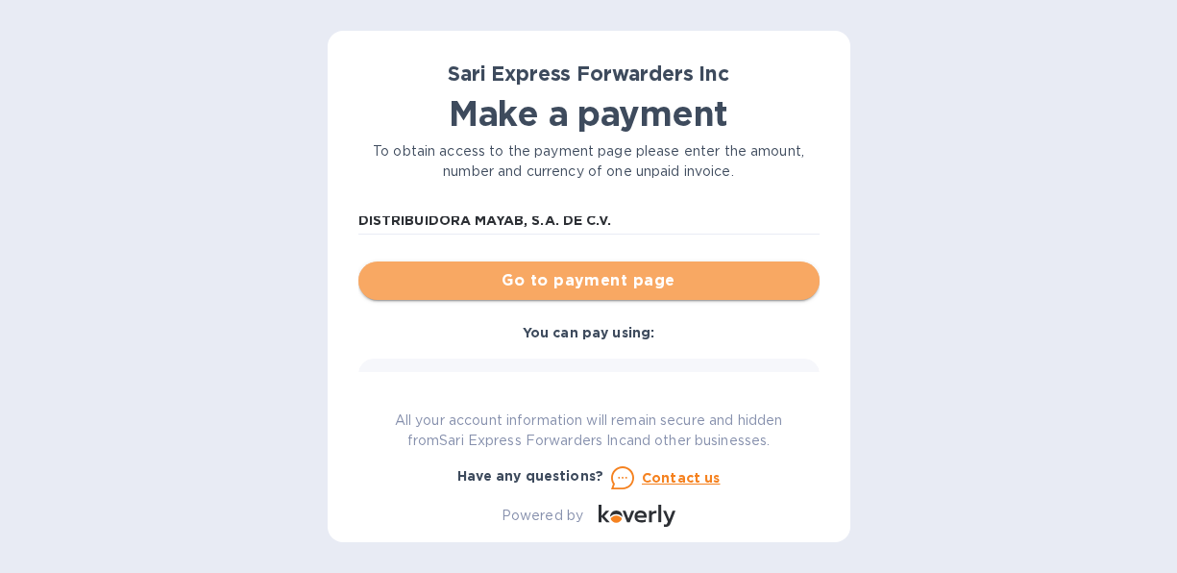
click at [588, 280] on span "Go to payment page" at bounding box center [589, 280] width 430 height 23
